Goal: Transaction & Acquisition: Obtain resource

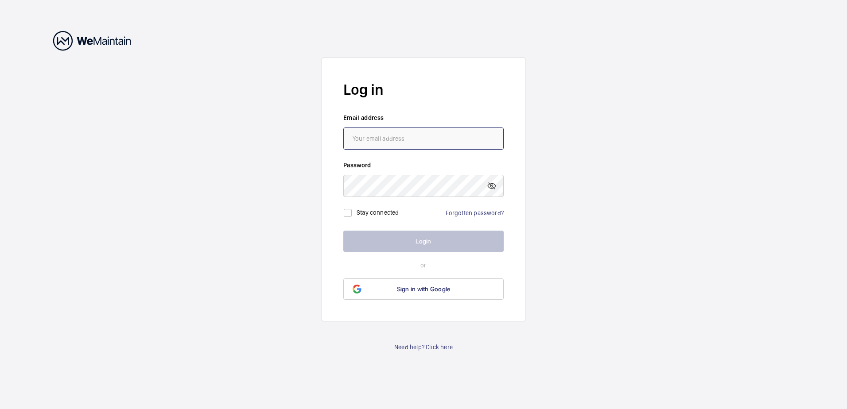
type input "[DOMAIN_NAME][EMAIL_ADDRESS][DOMAIN_NAME]"
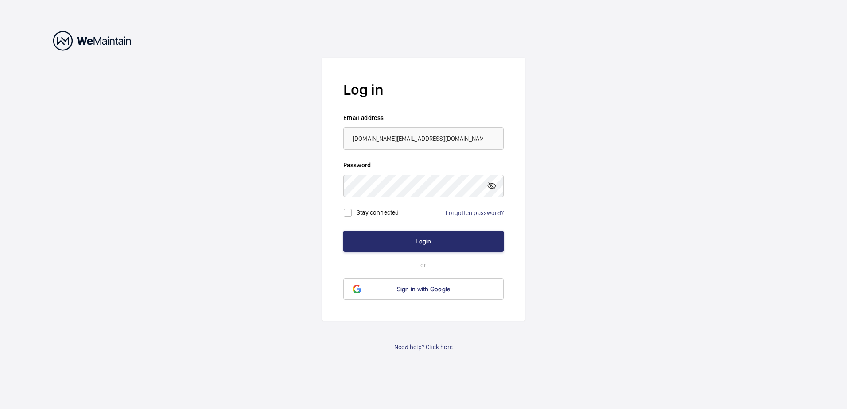
click at [379, 215] on label "Stay connected" at bounding box center [378, 212] width 43 height 7
checkbox input "true"
click at [407, 237] on button "Login" at bounding box center [423, 241] width 160 height 21
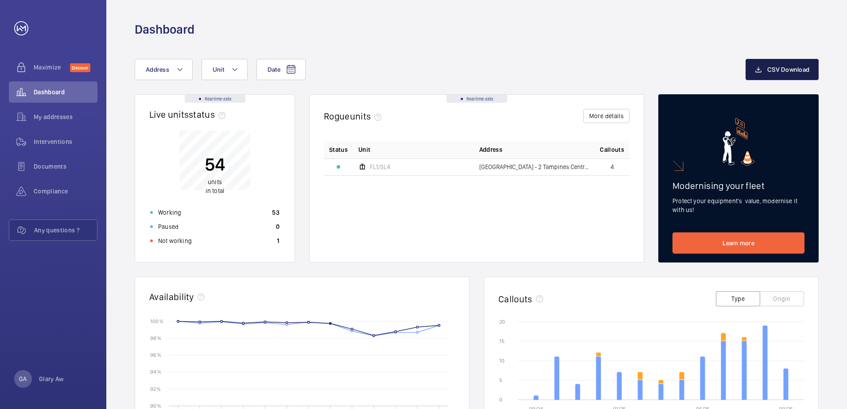
click at [792, 72] on span "CSV Download" at bounding box center [788, 69] width 42 height 7
click at [423, 34] on div "Dashboard" at bounding box center [477, 29] width 684 height 16
click at [52, 173] on div "Documents" at bounding box center [53, 166] width 89 height 21
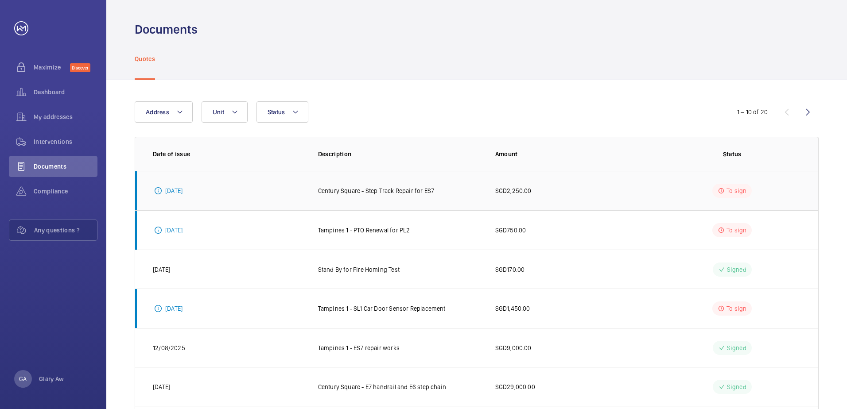
click at [396, 196] on td "Century Square - Step Track Repair for ES7" at bounding box center [392, 190] width 177 height 39
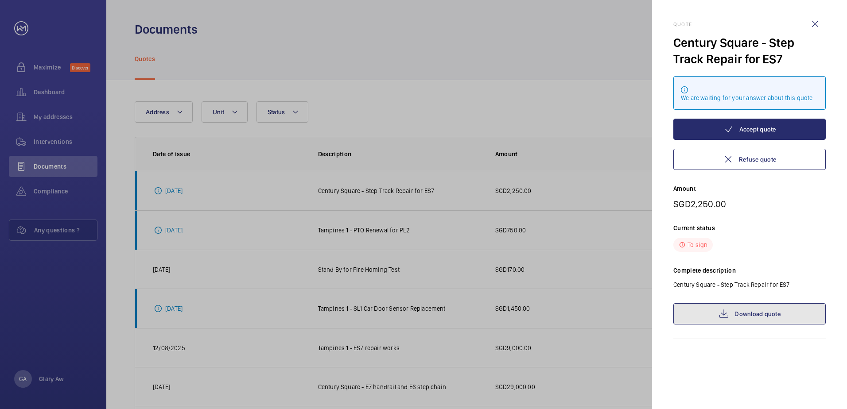
click at [809, 314] on link "Download quote" at bounding box center [749, 313] width 152 height 21
click at [762, 315] on link "Download quote" at bounding box center [749, 313] width 152 height 21
